Goal: Task Accomplishment & Management: Complete application form

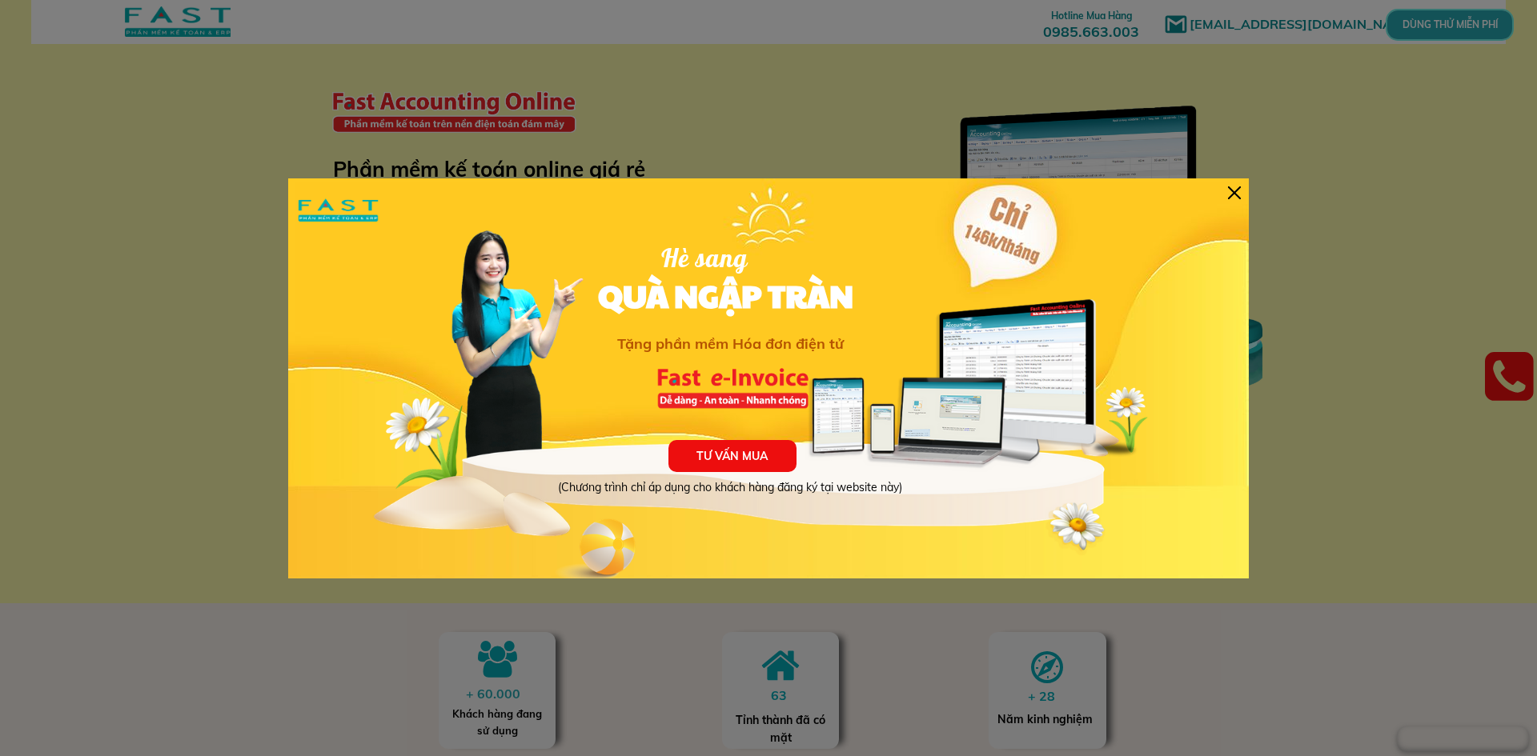
click at [1240, 193] on div at bounding box center [1234, 192] width 13 height 13
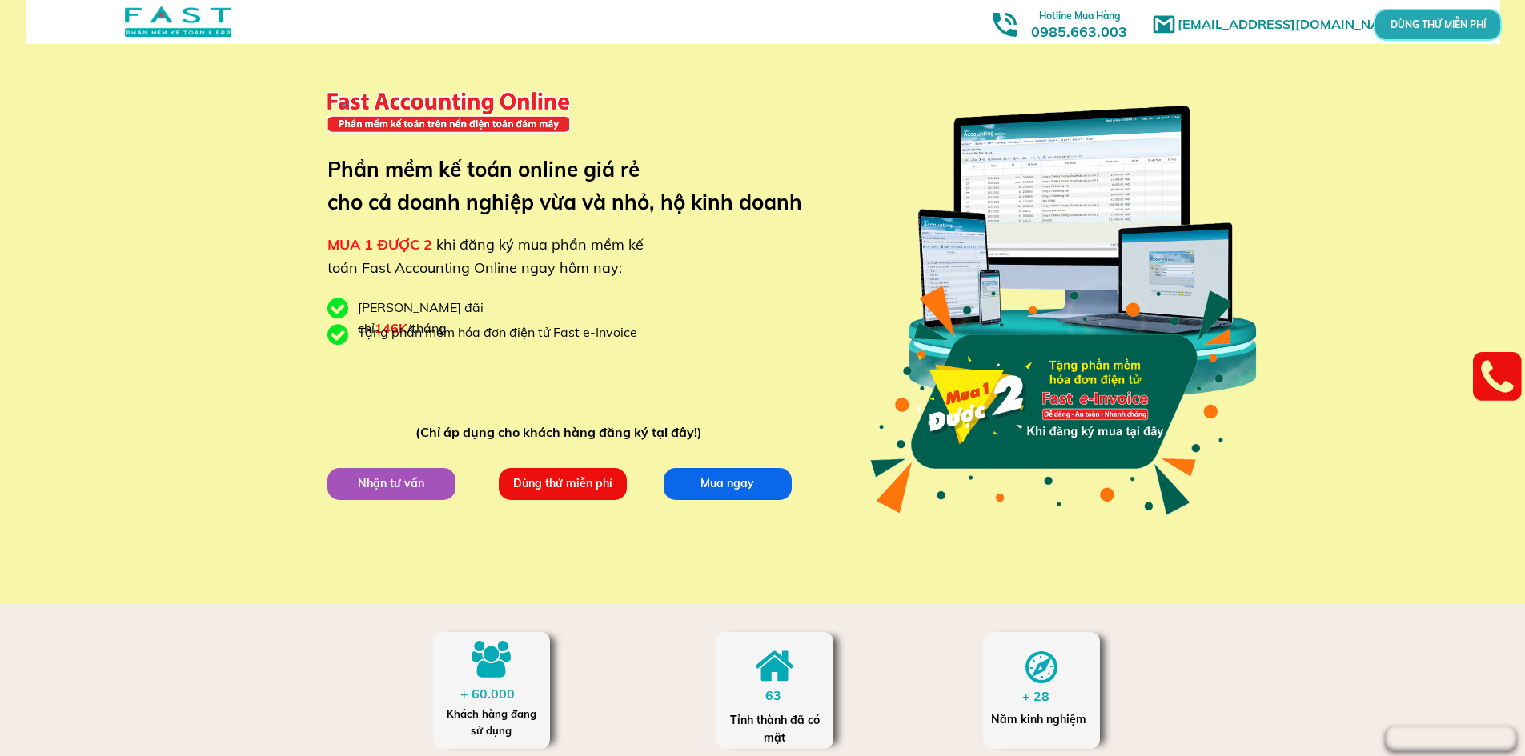
click at [1462, 19] on p "DÙNG THỬ MIỄN PHÍ" at bounding box center [1437, 24] width 48 height 11
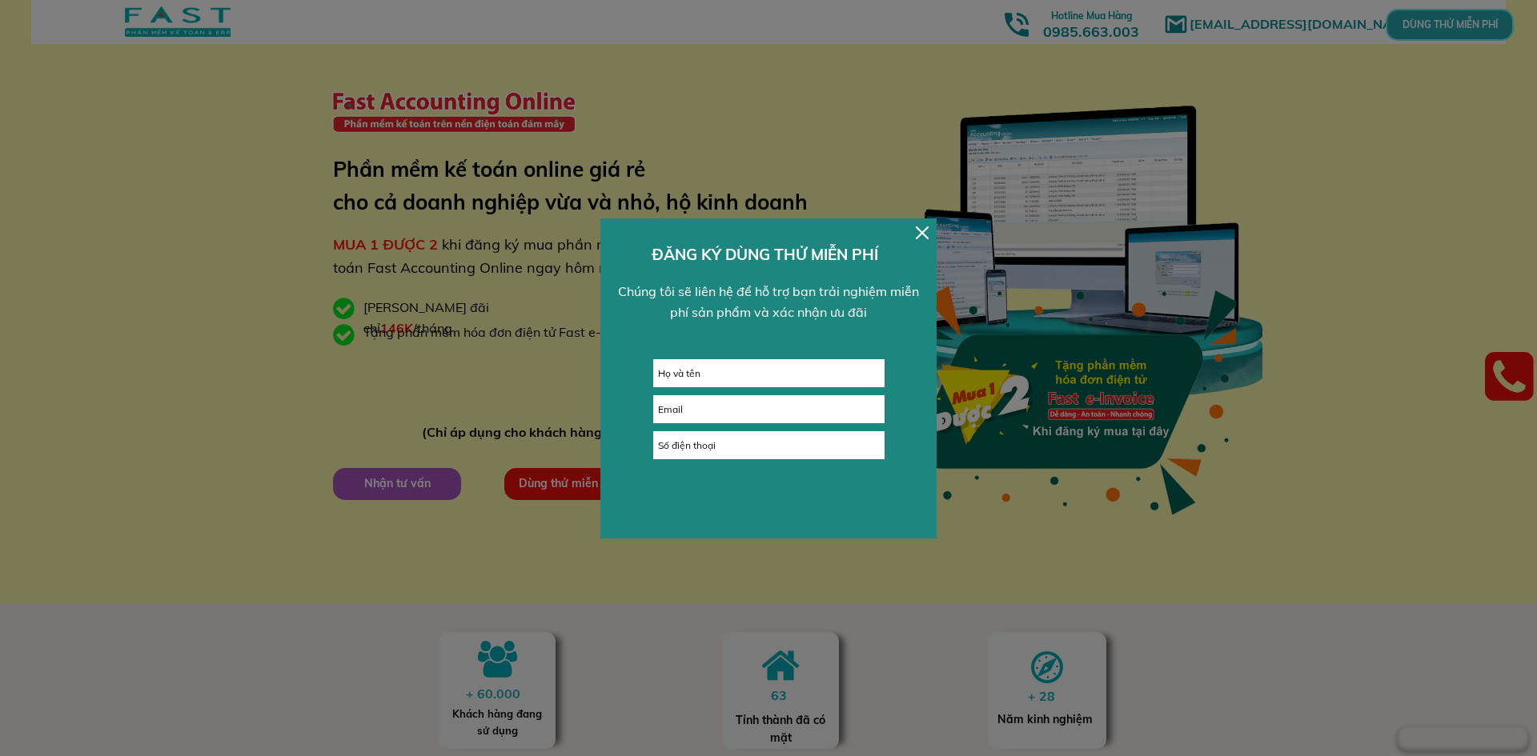
click at [784, 376] on input "text" at bounding box center [769, 373] width 230 height 26
type input "trang"
click at [924, 234] on div at bounding box center [922, 233] width 13 height 13
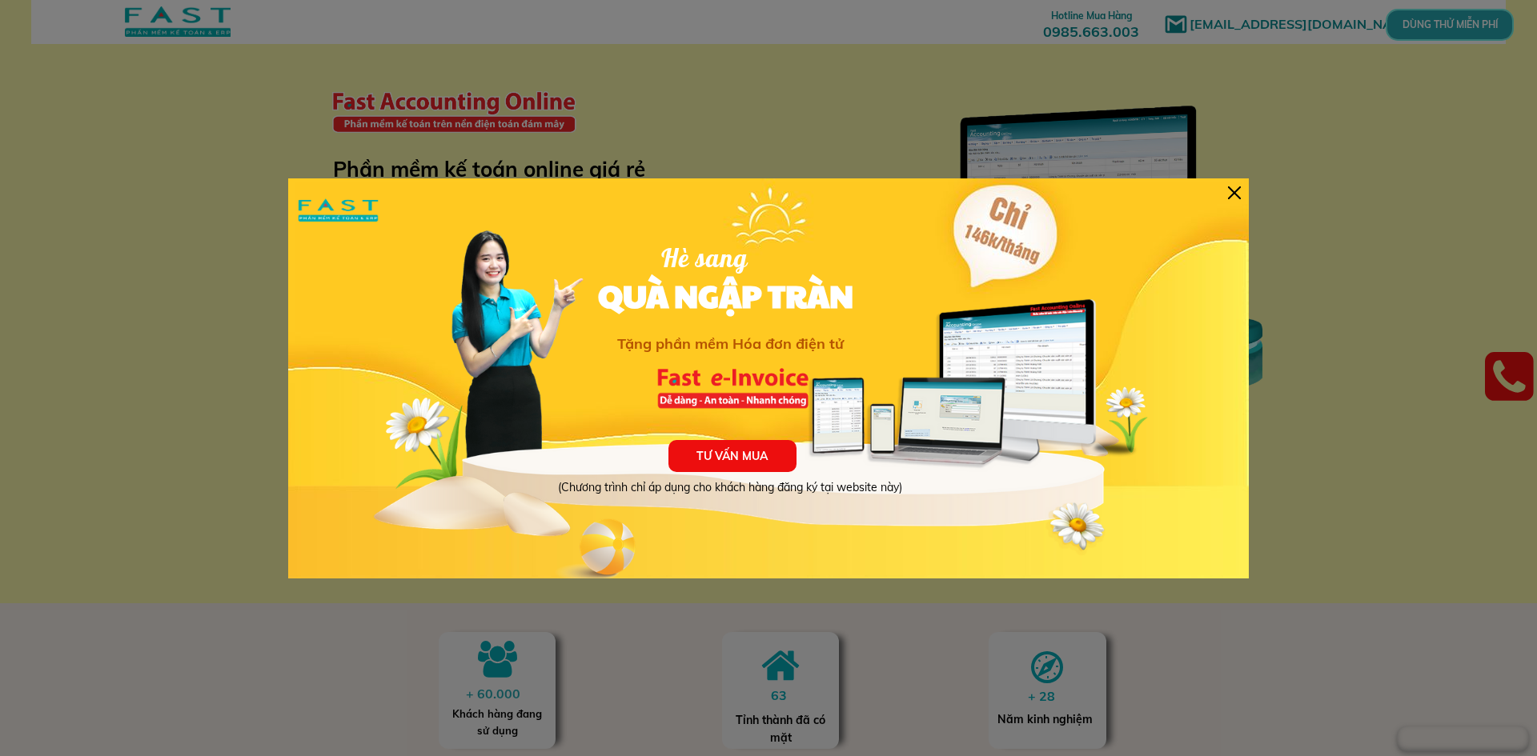
click at [1238, 188] on div at bounding box center [1234, 192] width 13 height 13
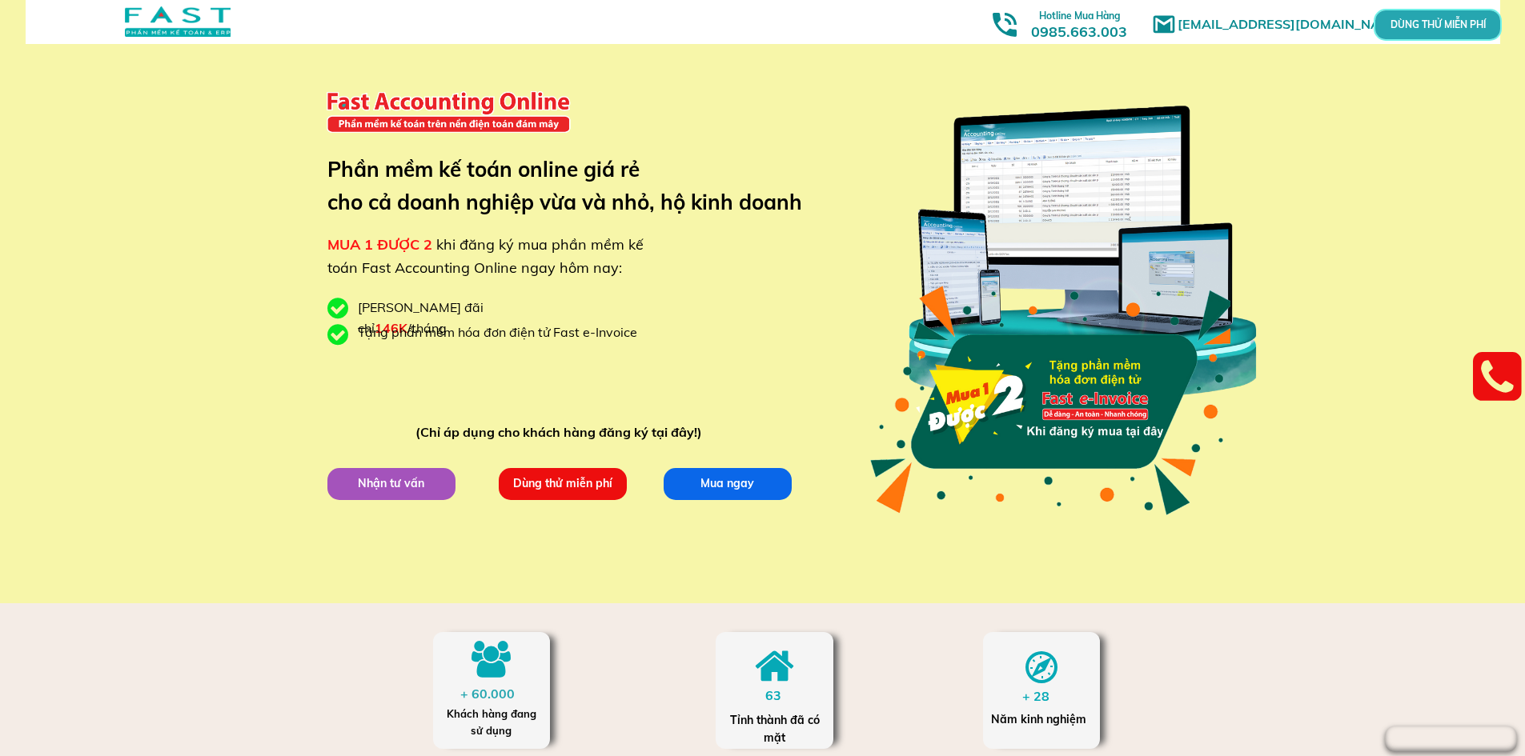
click at [533, 493] on p "Dùng thử miễn phí" at bounding box center [563, 484] width 136 height 34
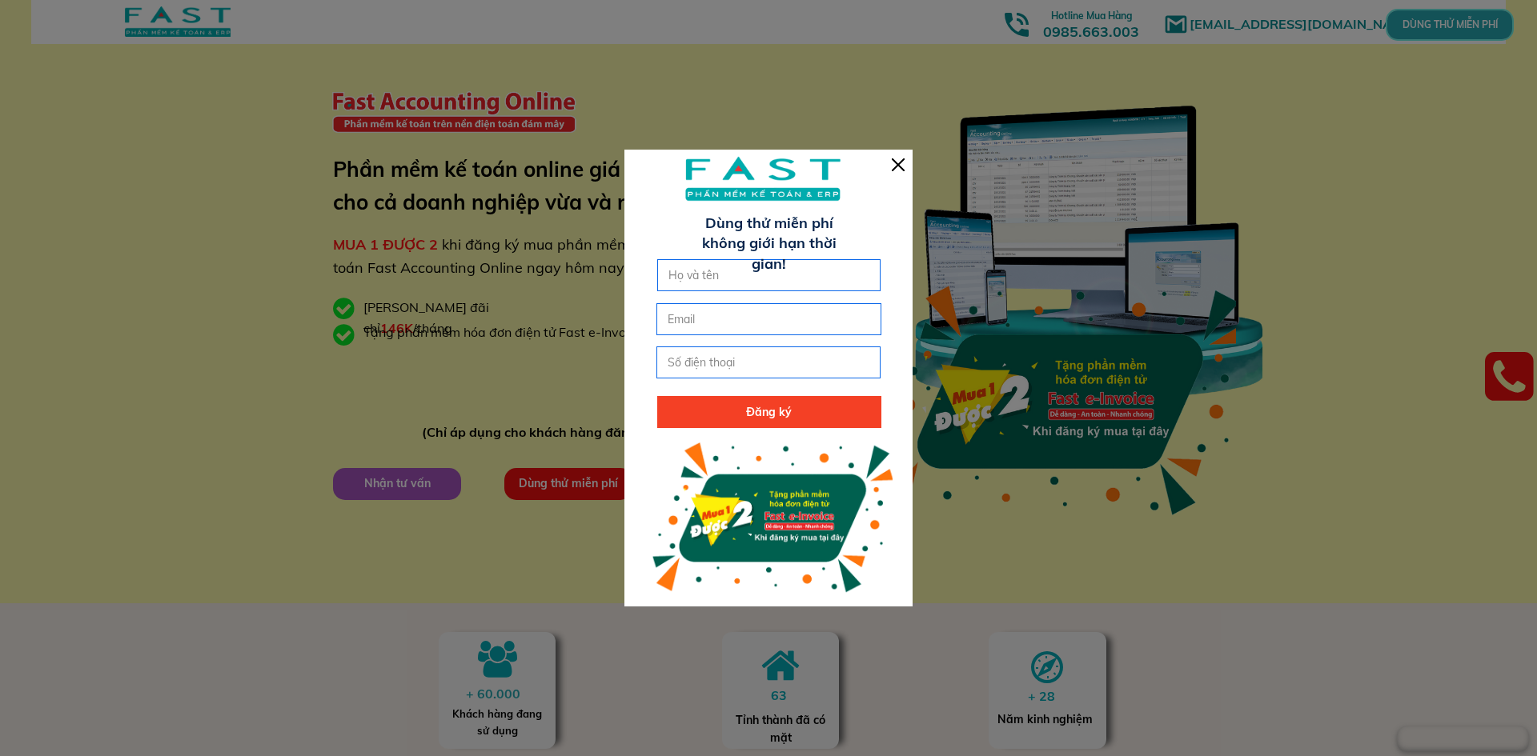
click at [735, 279] on input "text" at bounding box center [769, 275] width 210 height 30
type input "trang"
type input "[EMAIL_ADDRESS][DOMAIN_NAME]"
type input "0399626523"
click at [764, 407] on p "Đăng ký" at bounding box center [769, 412] width 224 height 32
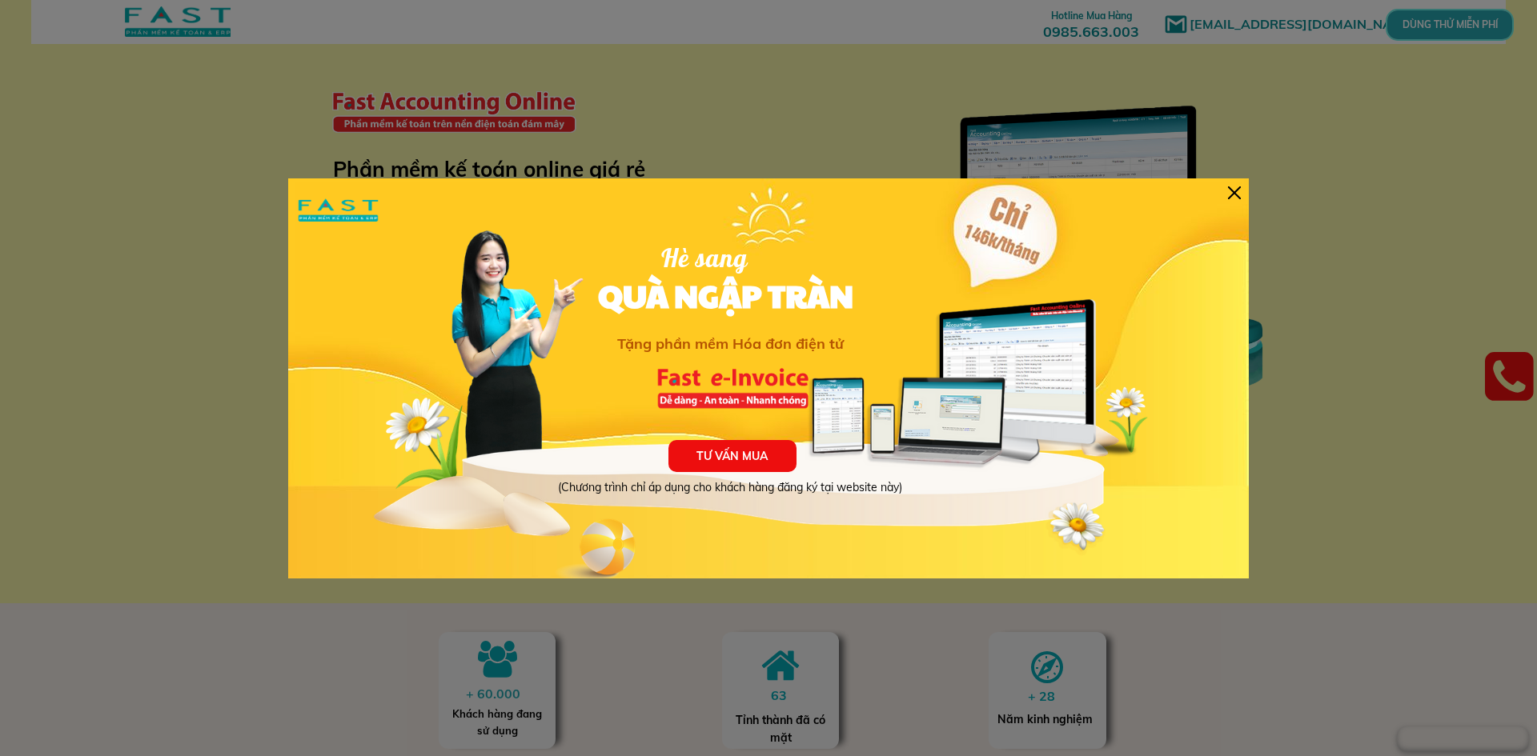
click at [1225, 193] on div "TƯ VẤN MUA (Chương trình chỉ áp dụng cho khách hàng đăng ký tại website này) Hè…" at bounding box center [768, 378] width 960 height 400
click at [1234, 194] on div at bounding box center [1234, 192] width 13 height 13
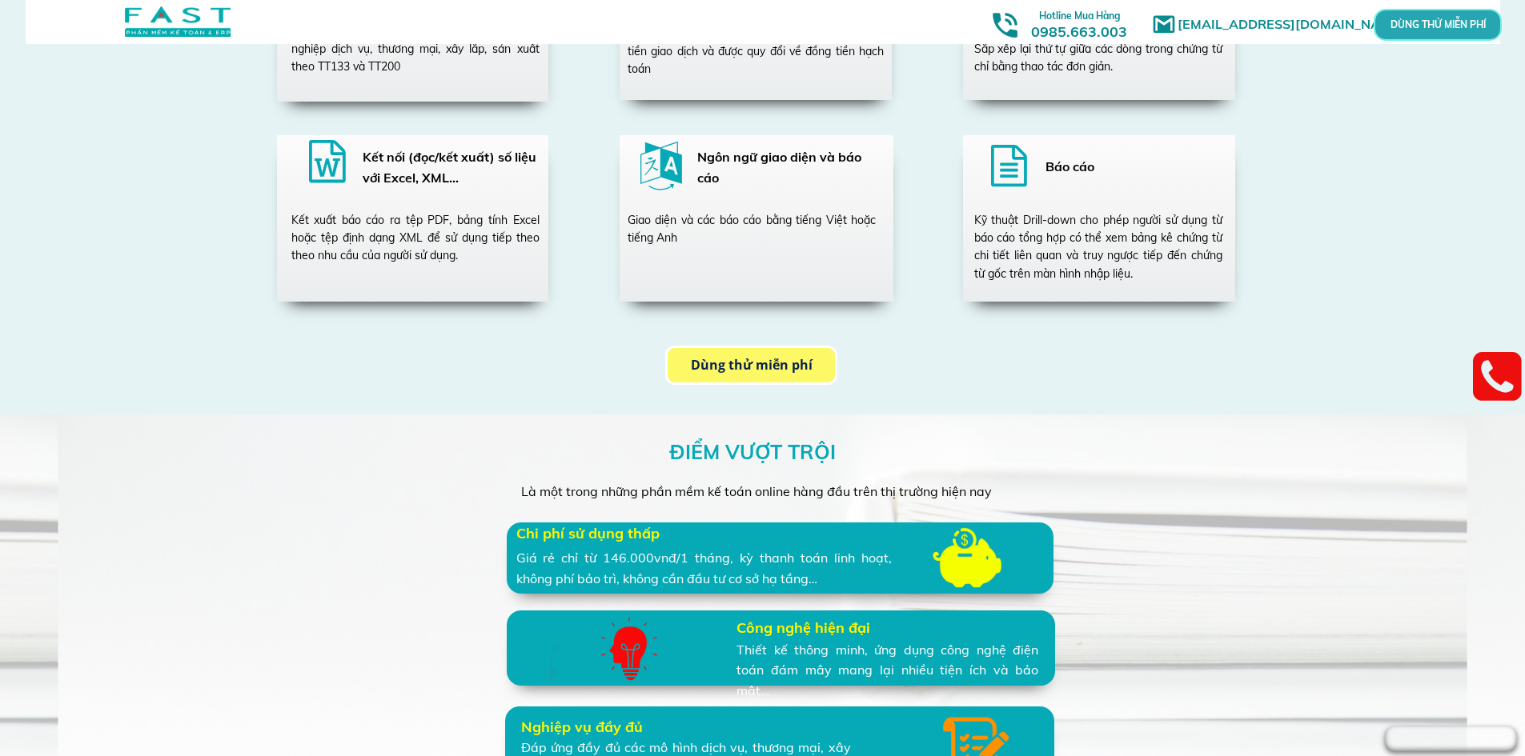
scroll to position [3041, 0]
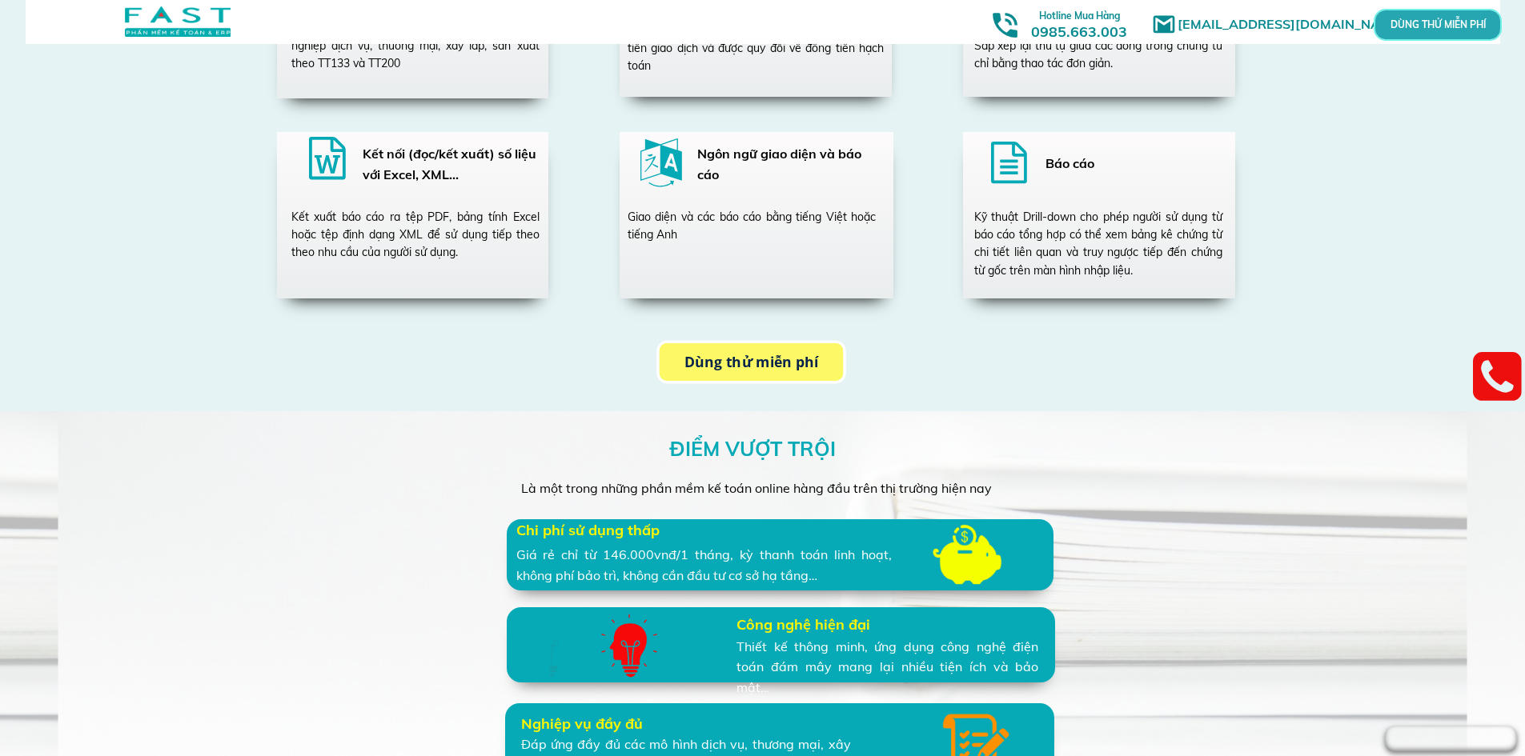
click at [725, 363] on p "Dùng thử miễn phí" at bounding box center [752, 362] width 184 height 38
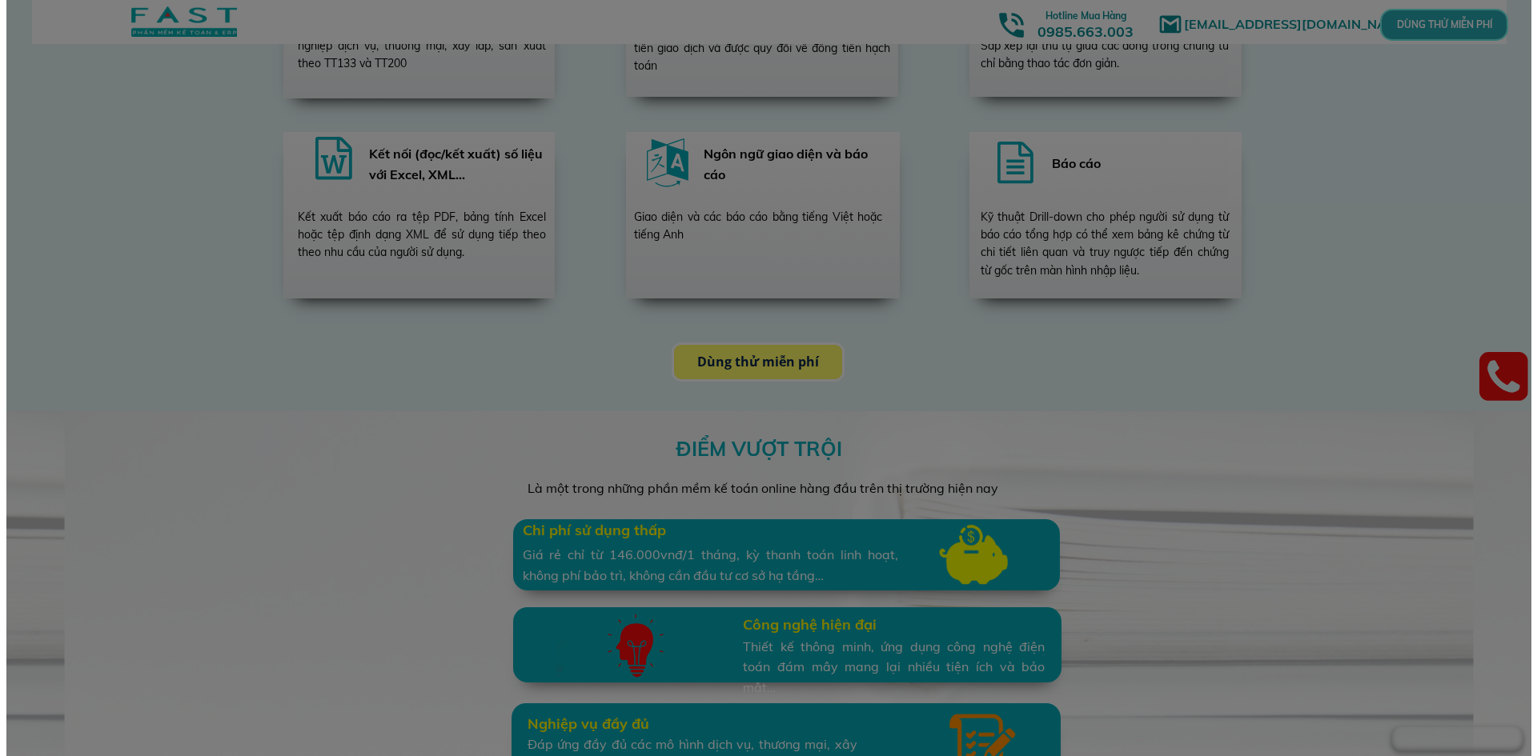
scroll to position [0, 0]
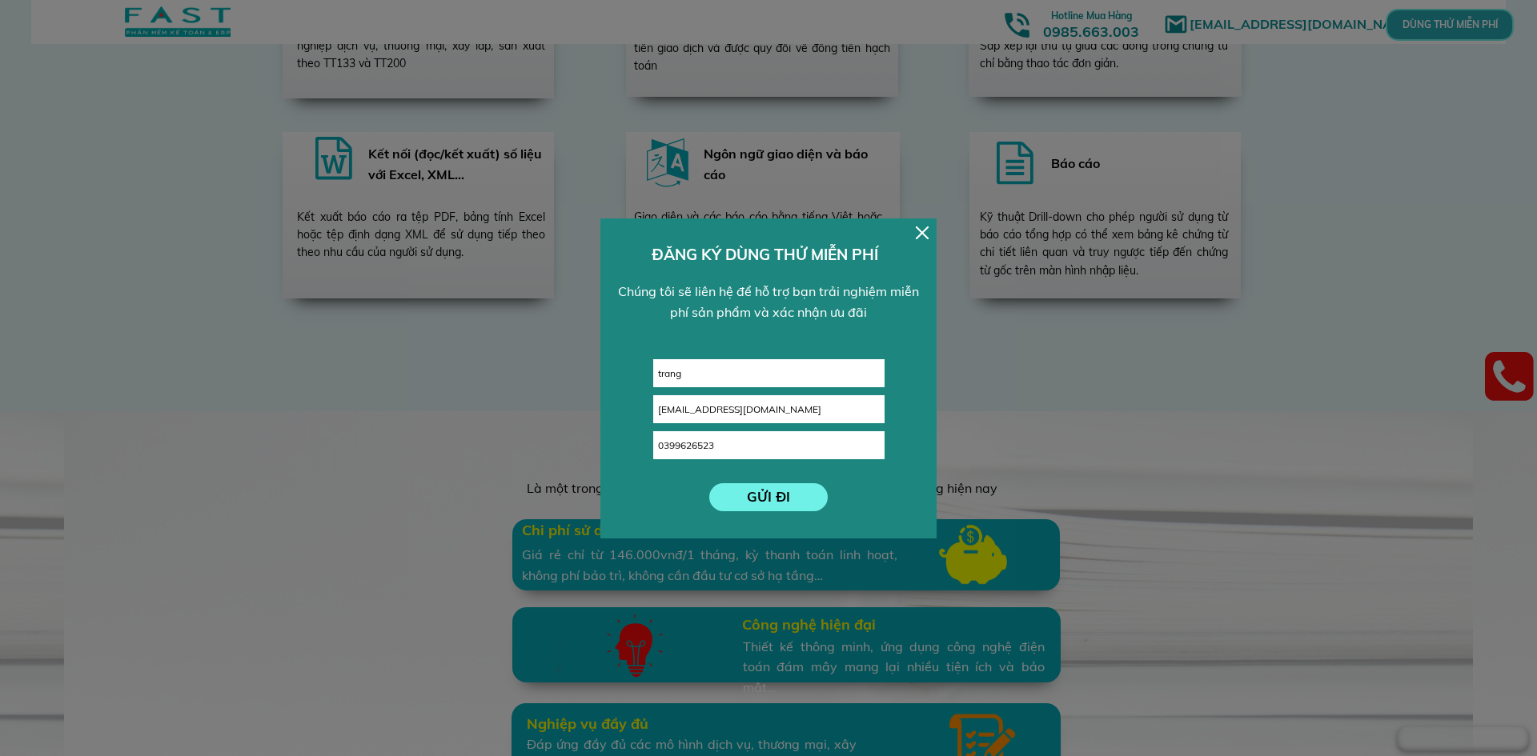
click at [783, 499] on p "GỬI ĐI" at bounding box center [768, 497] width 119 height 28
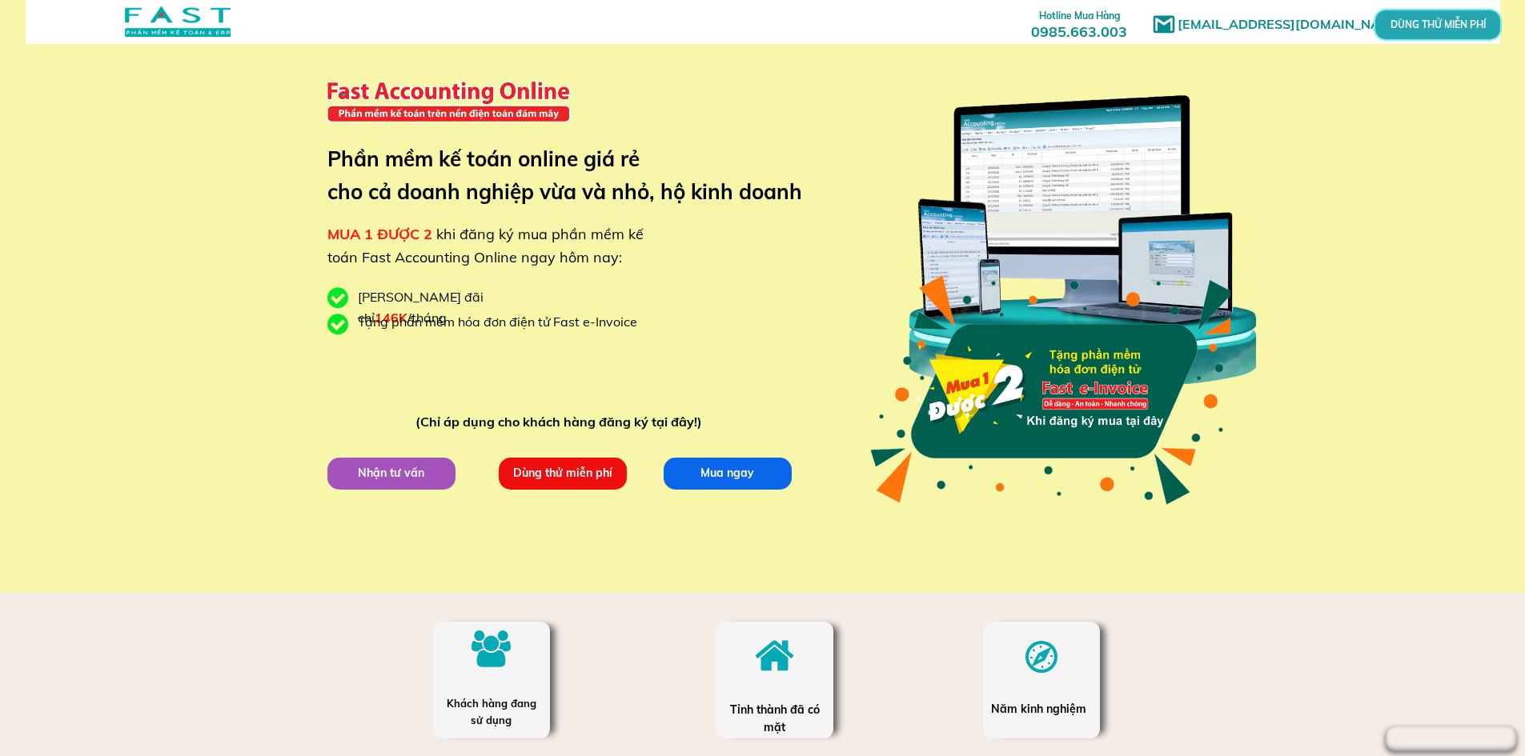
scroll to position [34, 0]
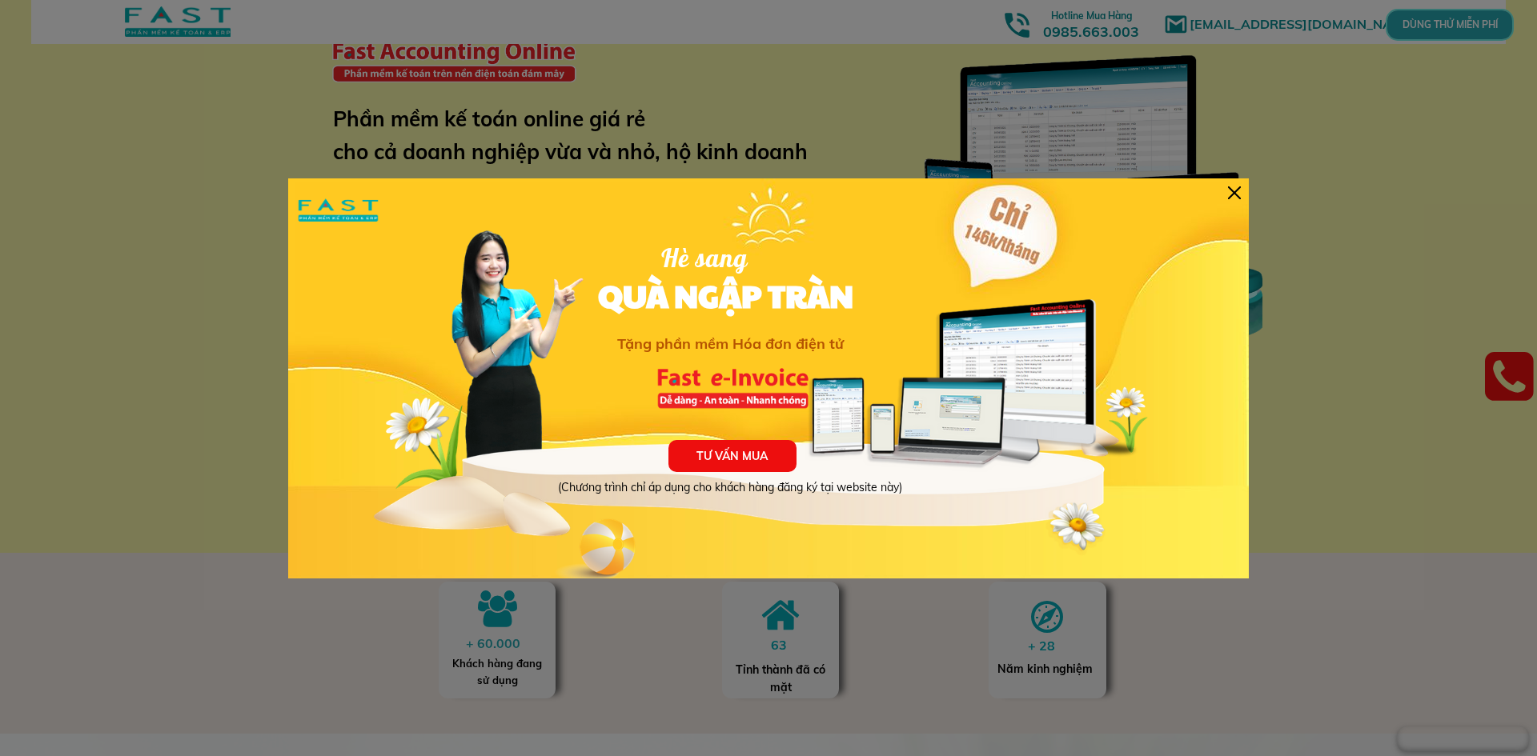
click at [1230, 188] on div at bounding box center [1234, 192] width 13 height 13
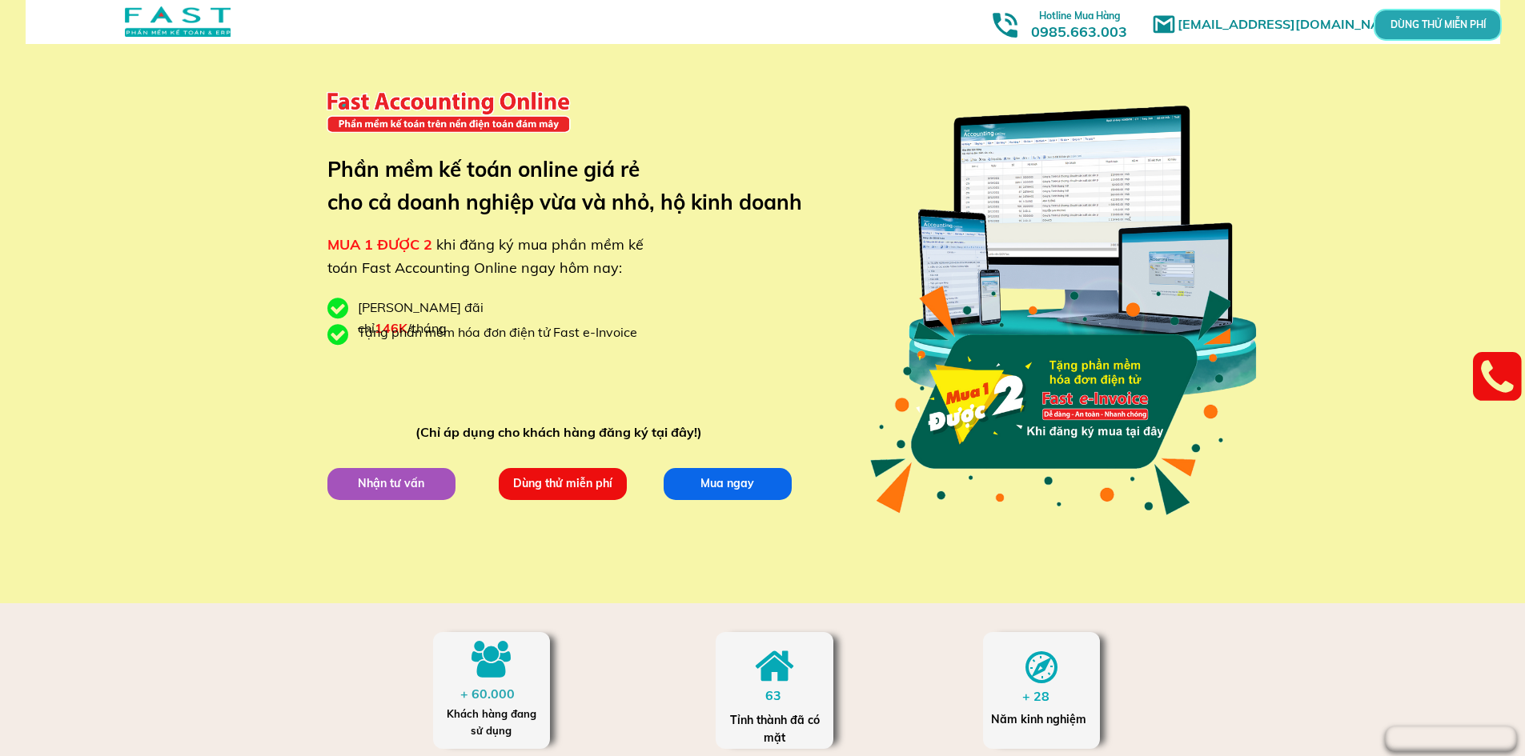
click at [189, 13] on div at bounding box center [178, 21] width 106 height 30
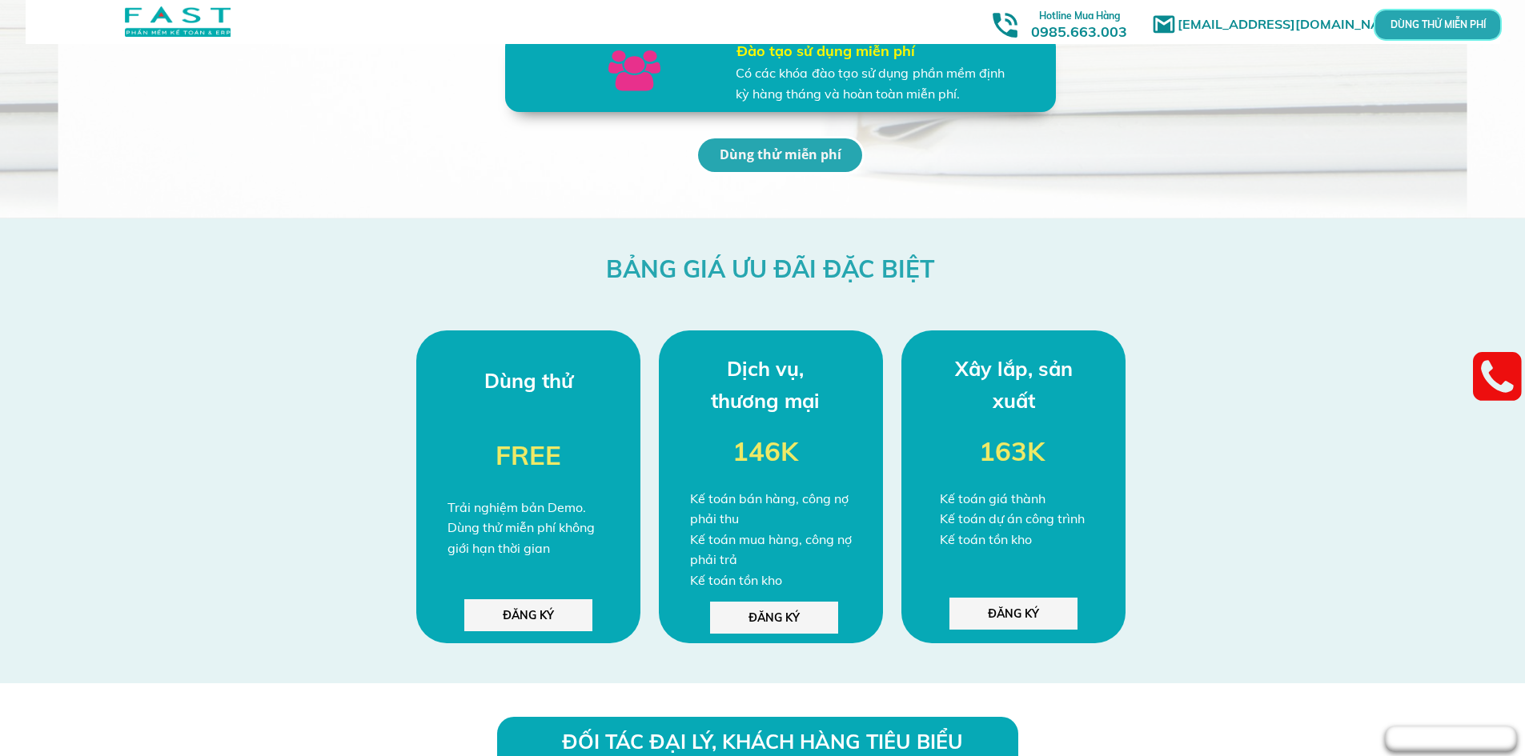
scroll to position [3922, 0]
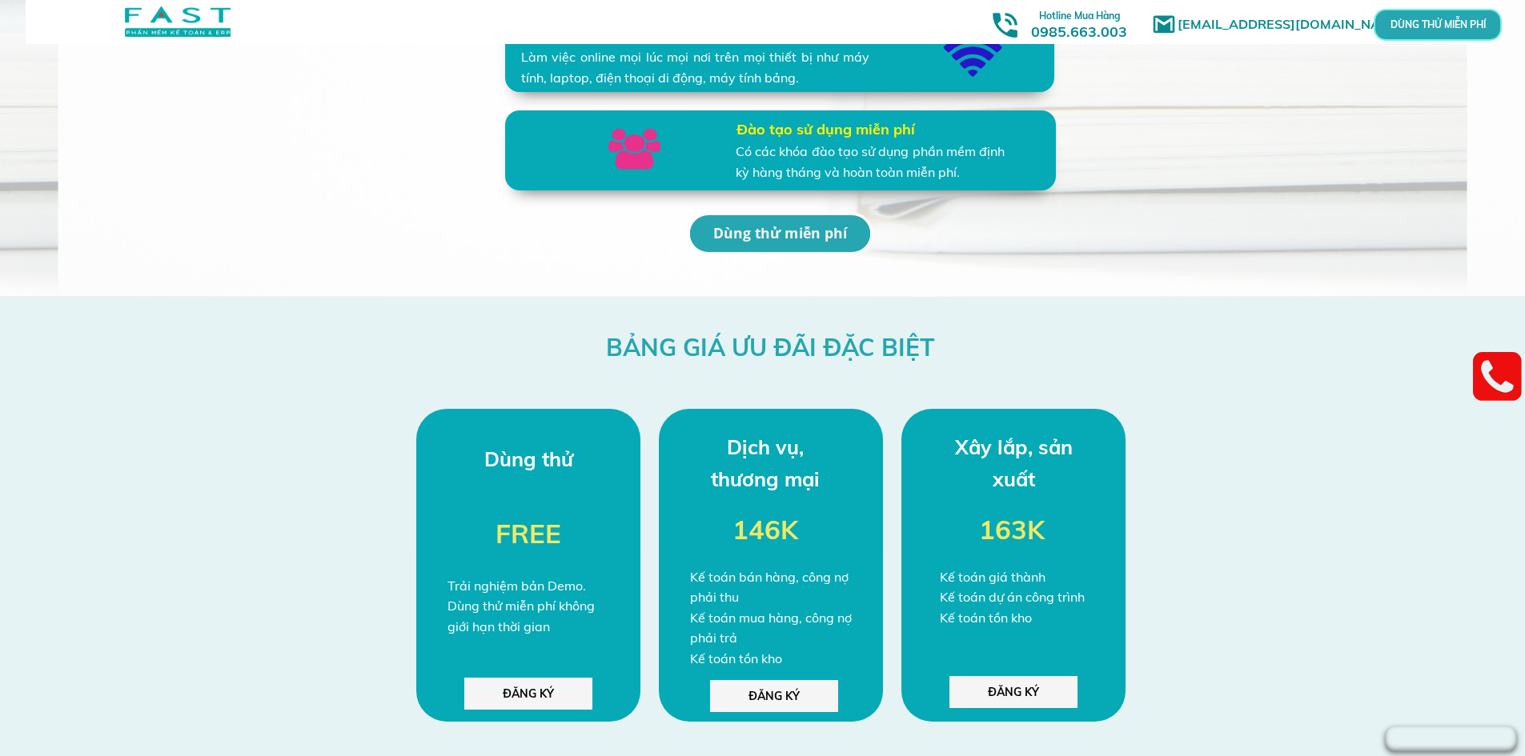
click at [835, 231] on p "Dùng thử miễn phí" at bounding box center [779, 233] width 181 height 37
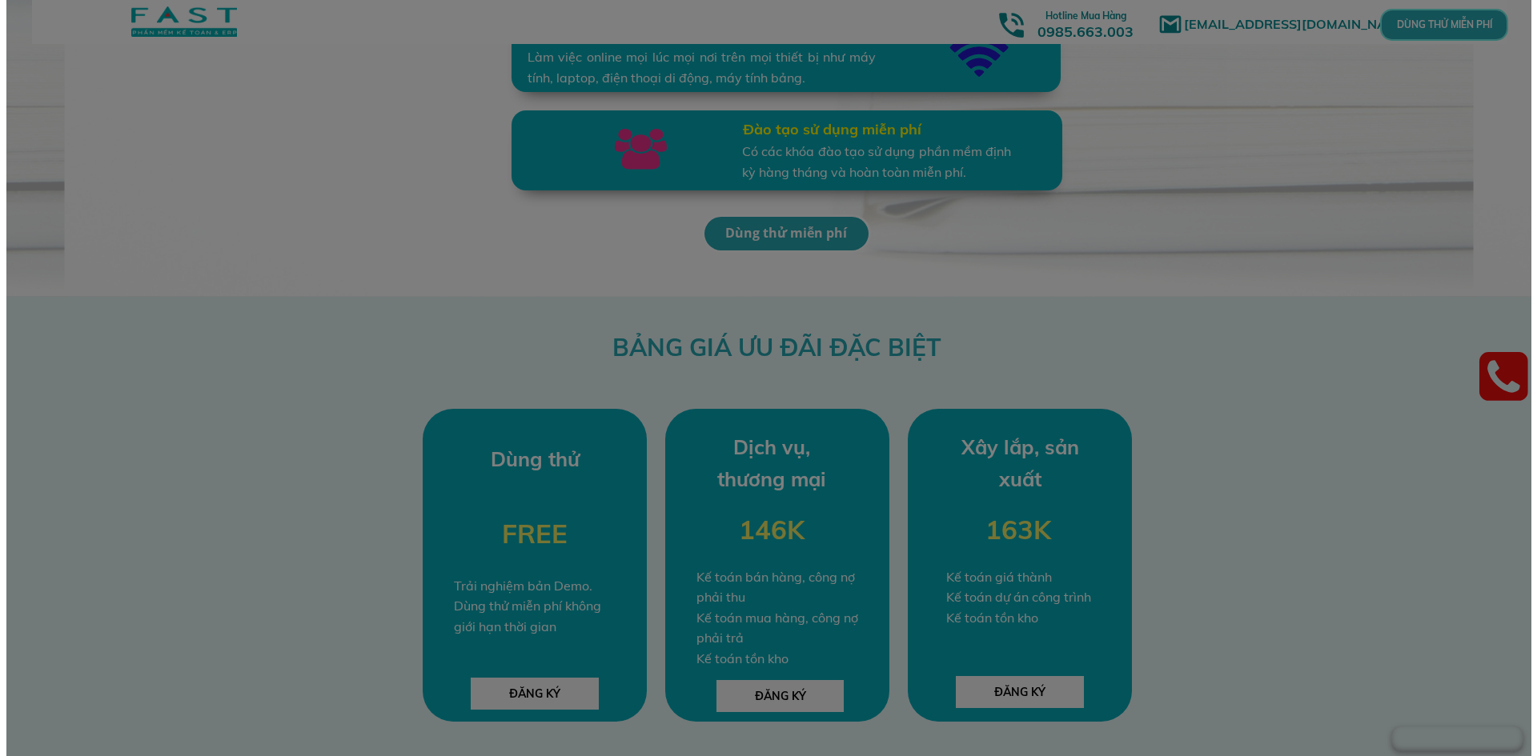
scroll to position [0, 0]
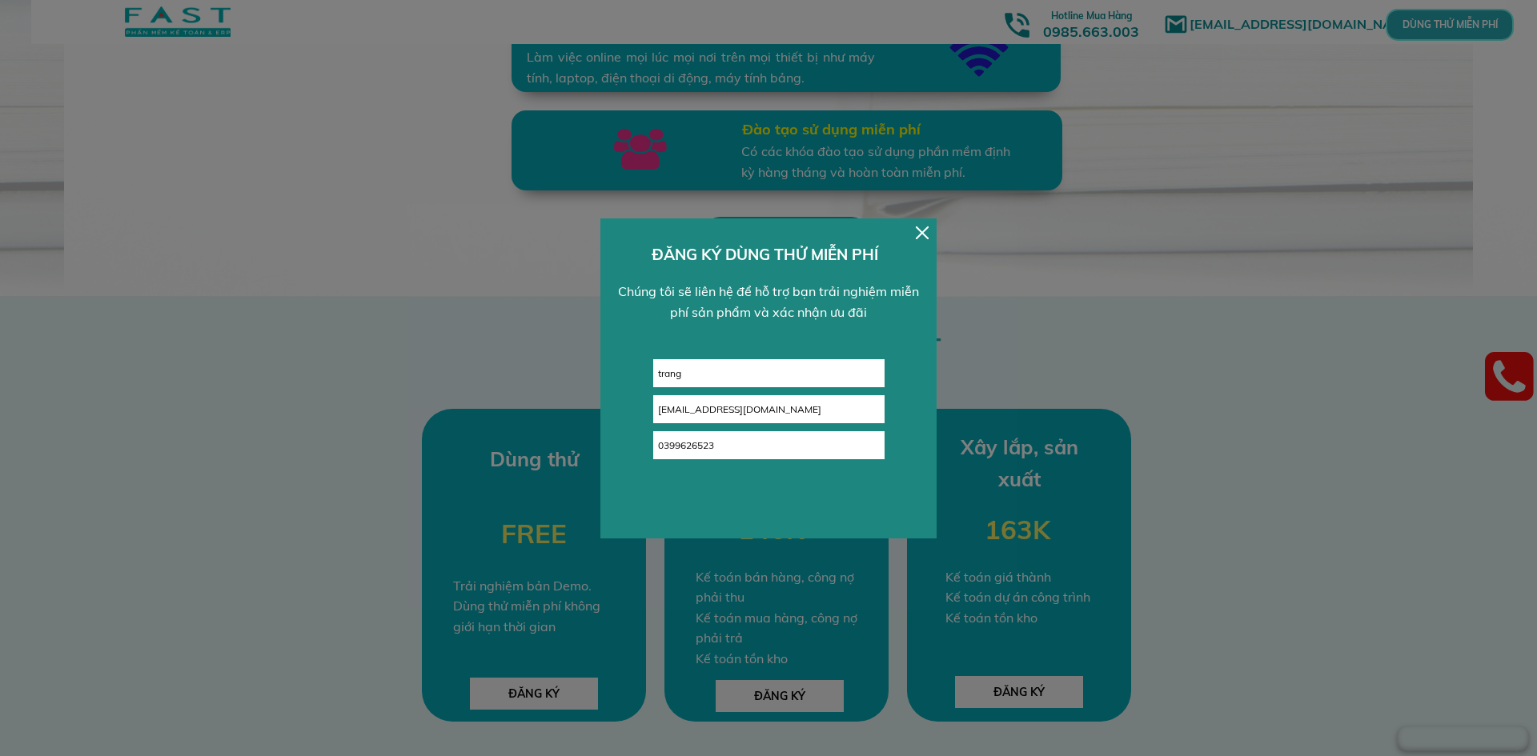
click at [920, 227] on div at bounding box center [922, 233] width 13 height 13
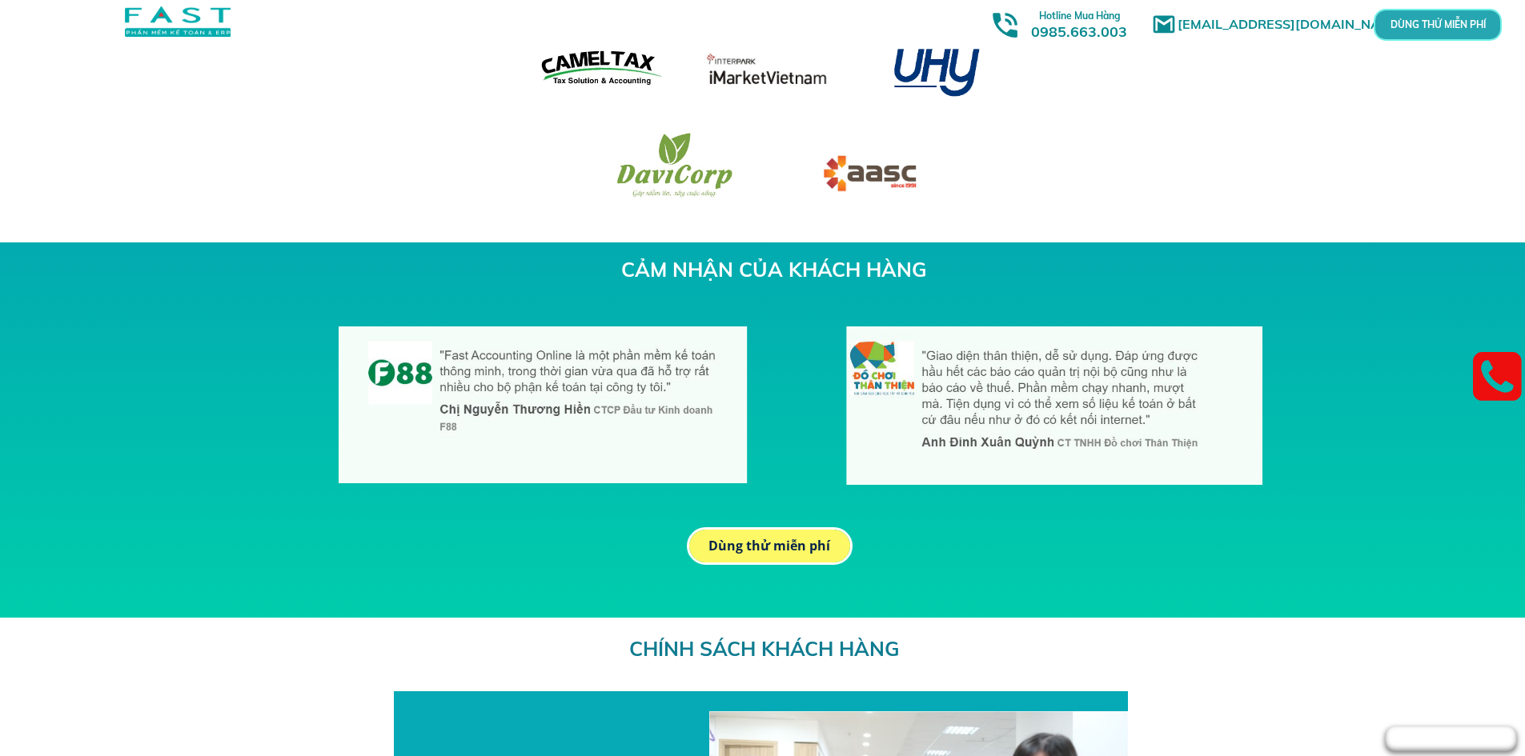
scroll to position [4952, 0]
